Goal: Task Accomplishment & Management: Manage account settings

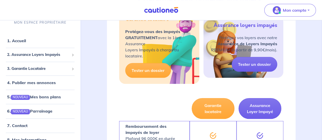
scroll to position [170, 0]
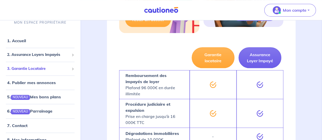
click at [33, 69] on span "3. Garantie Locataire" at bounding box center [38, 69] width 62 height 6
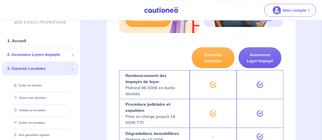
click at [23, 51] on div "2. Assurance Loyers Impayés" at bounding box center [40, 55] width 76 height 10
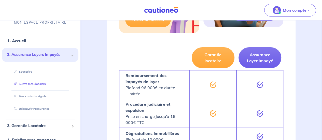
click at [39, 86] on link "Suivre mes dossiers" at bounding box center [29, 85] width 34 height 4
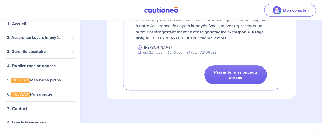
scroll to position [135, 0]
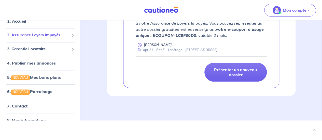
click at [30, 34] on span "2. Assurance Loyers Impayés" at bounding box center [38, 35] width 62 height 6
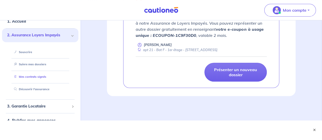
click at [34, 76] on link "Mes contrats signés" at bounding box center [29, 77] width 34 height 4
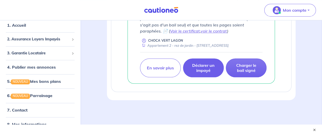
scroll to position [157, 0]
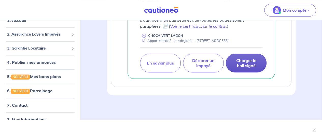
click at [253, 67] on p "Charger le bail signé" at bounding box center [246, 63] width 28 height 10
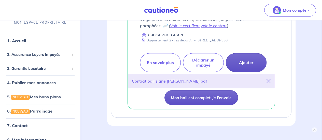
click at [207, 103] on button "Mon bail est complet, je l'envoie" at bounding box center [202, 97] width 74 height 15
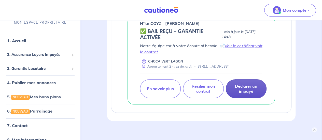
scroll to position [113, 0]
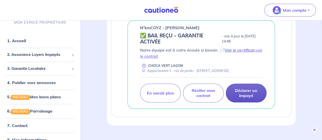
click at [241, 49] on link "Voir le certificat" at bounding box center [240, 50] width 30 height 5
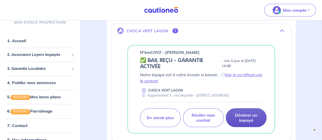
scroll to position [62, 0]
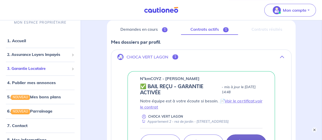
click at [17, 71] on span "3. Garantie Locataire" at bounding box center [38, 69] width 62 height 6
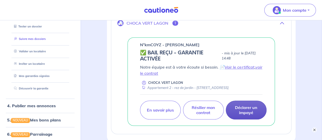
scroll to position [59, 0]
click at [29, 50] on link "Valider un locataire" at bounding box center [28, 51] width 33 height 4
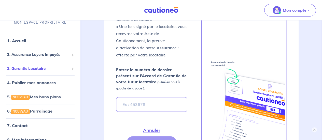
click at [39, 67] on span "3. Garantie Locataire" at bounding box center [38, 69] width 62 height 6
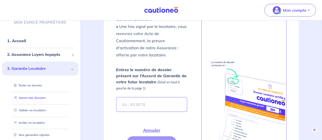
click at [39, 99] on link "Suivre mes dossiers" at bounding box center [29, 98] width 34 height 4
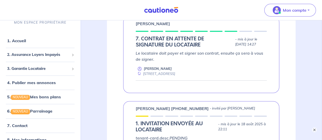
scroll to position [93, 0]
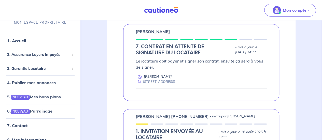
scroll to position [74, 0]
